Goal: Navigation & Orientation: Find specific page/section

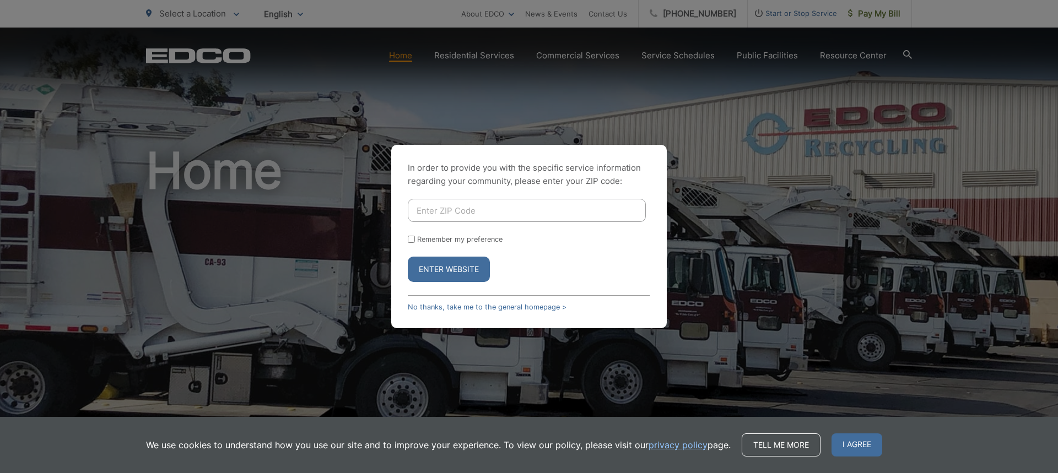
click at [776, 288] on div "In order to provide you with the specific service information regarding your co…" at bounding box center [529, 236] width 1058 height 473
click at [849, 438] on span "I agree" at bounding box center [856, 445] width 51 height 23
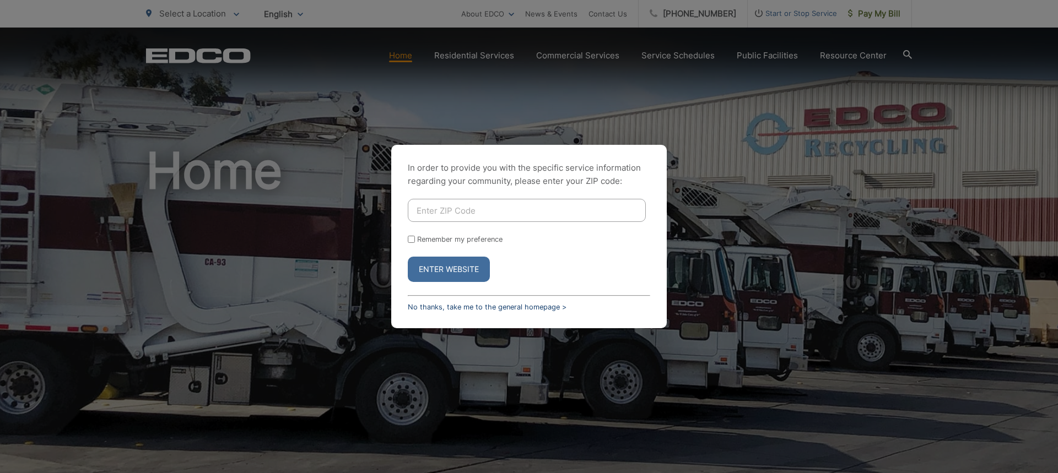
click at [454, 304] on link "No thanks, take me to the general homepage >" at bounding box center [487, 307] width 159 height 8
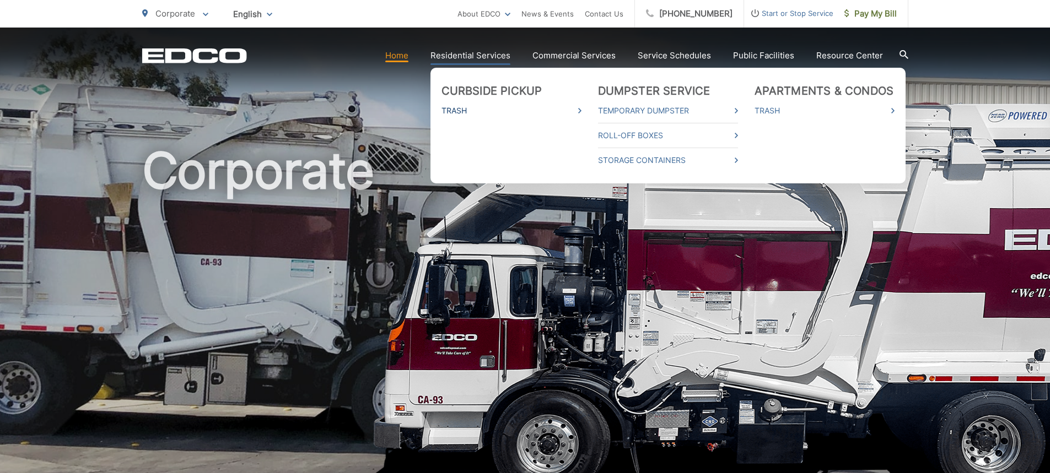
click at [487, 112] on link "Trash" at bounding box center [511, 110] width 140 height 13
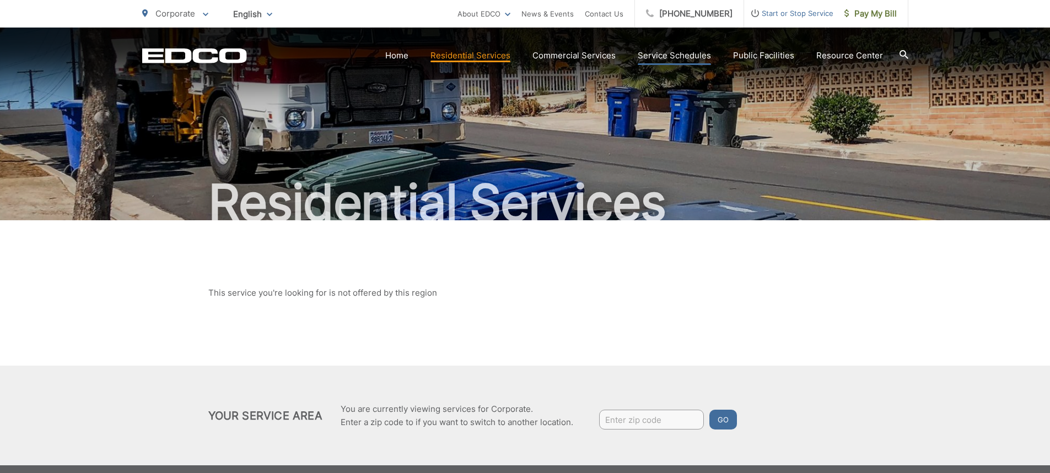
click at [667, 53] on link "Service Schedules" at bounding box center [673, 55] width 73 height 13
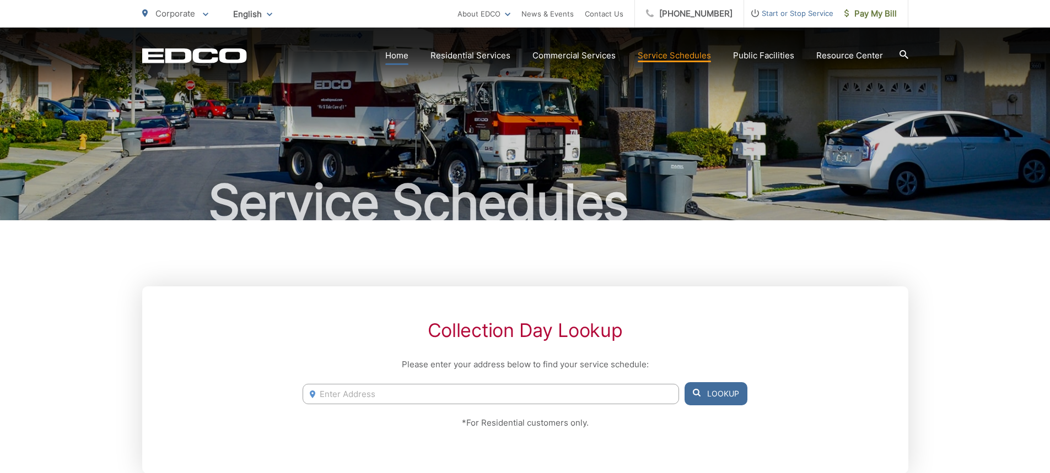
click at [403, 54] on link "Home" at bounding box center [396, 55] width 23 height 13
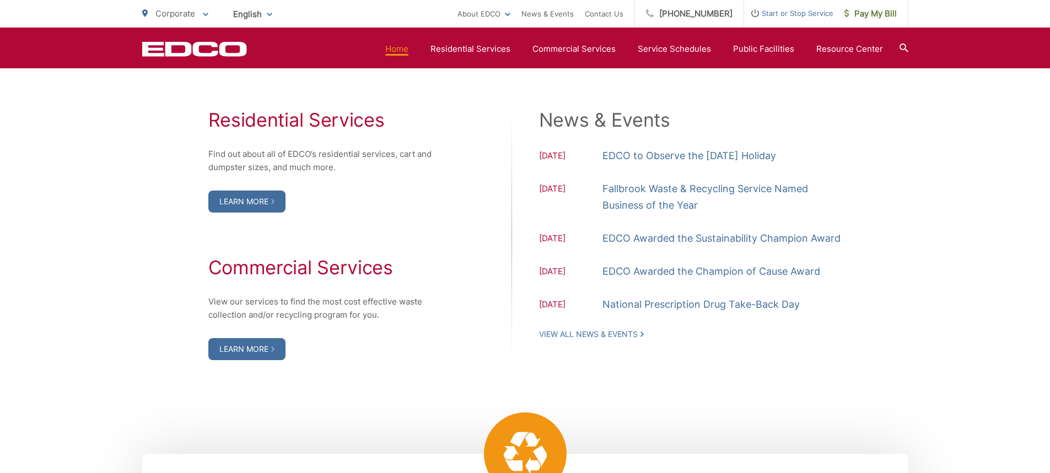
scroll to position [989, 0]
